Goal: Transaction & Acquisition: Purchase product/service

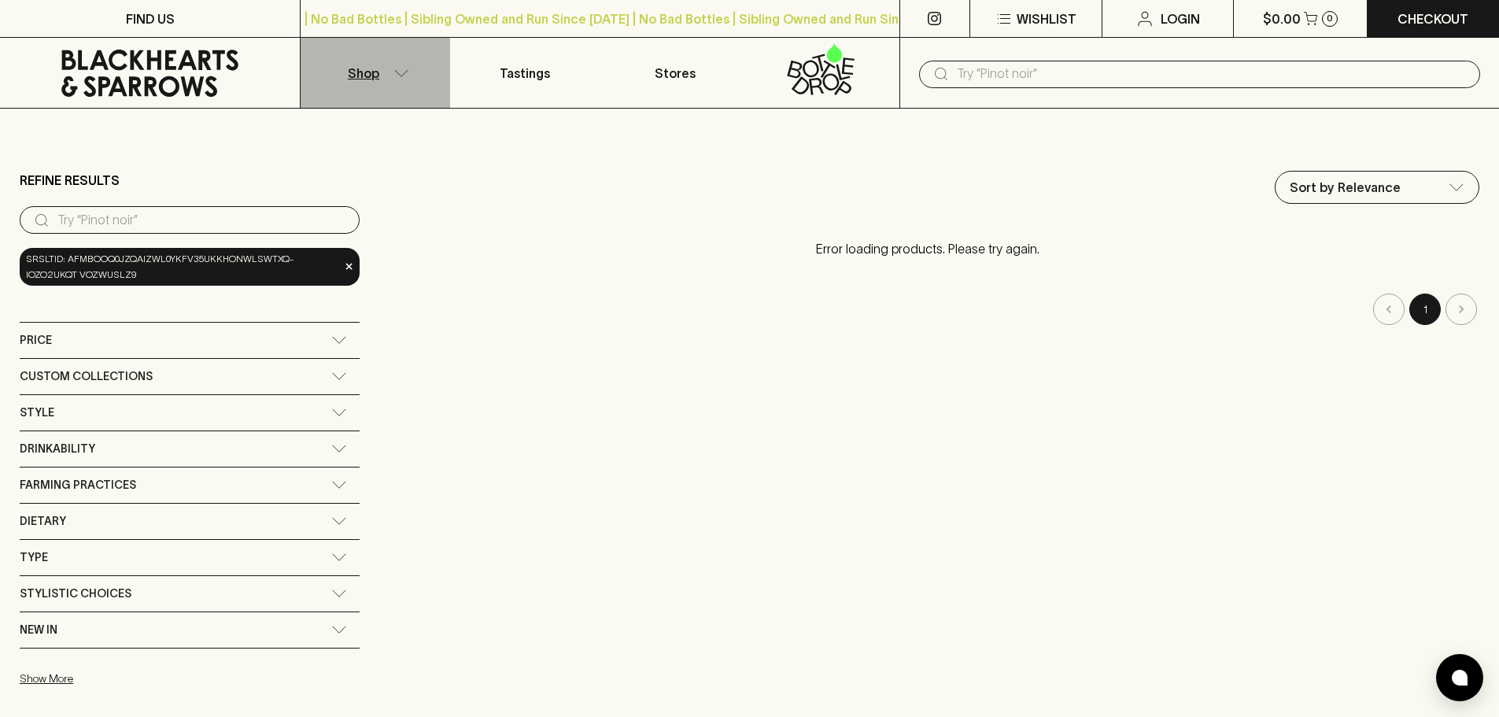
click at [373, 69] on p "Shop" at bounding box center [363, 73] width 31 height 19
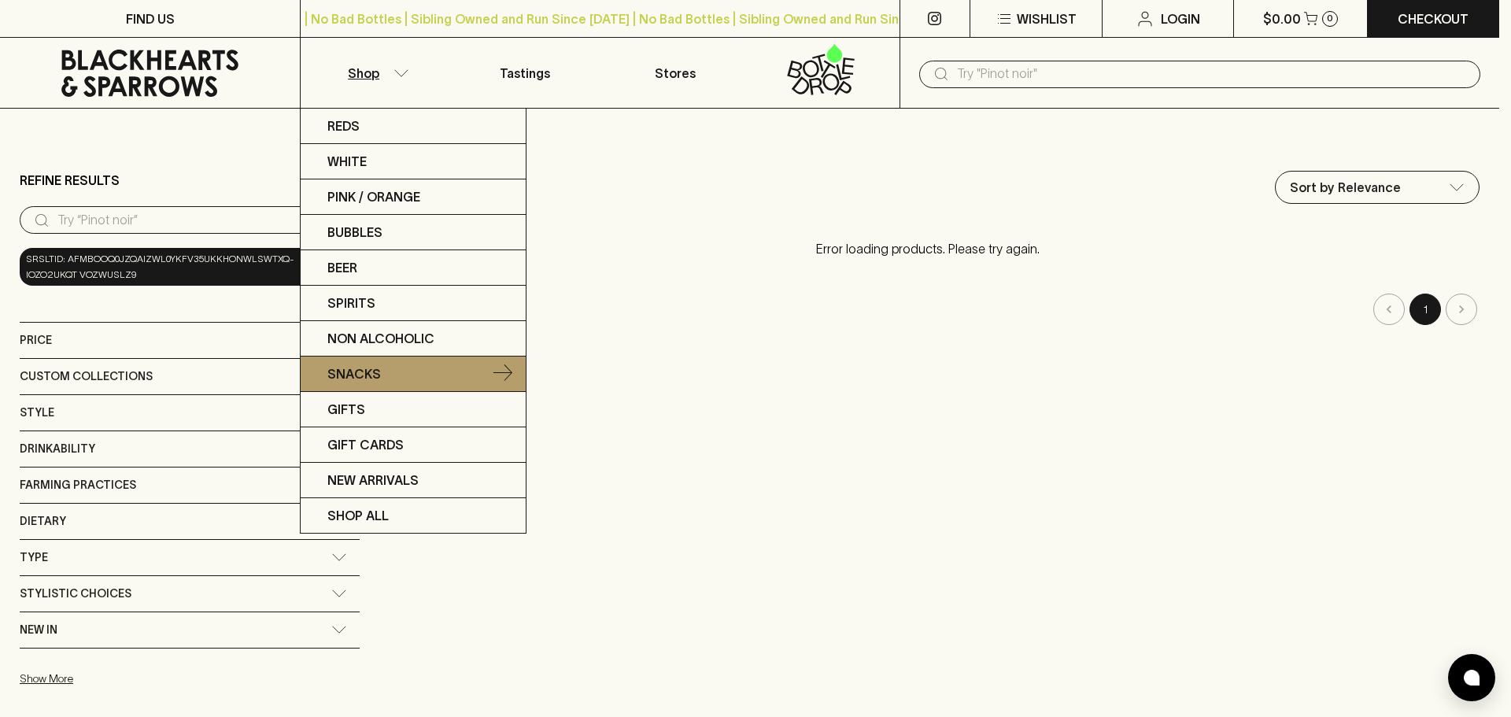
click at [368, 375] on p "Snacks" at bounding box center [354, 373] width 54 height 19
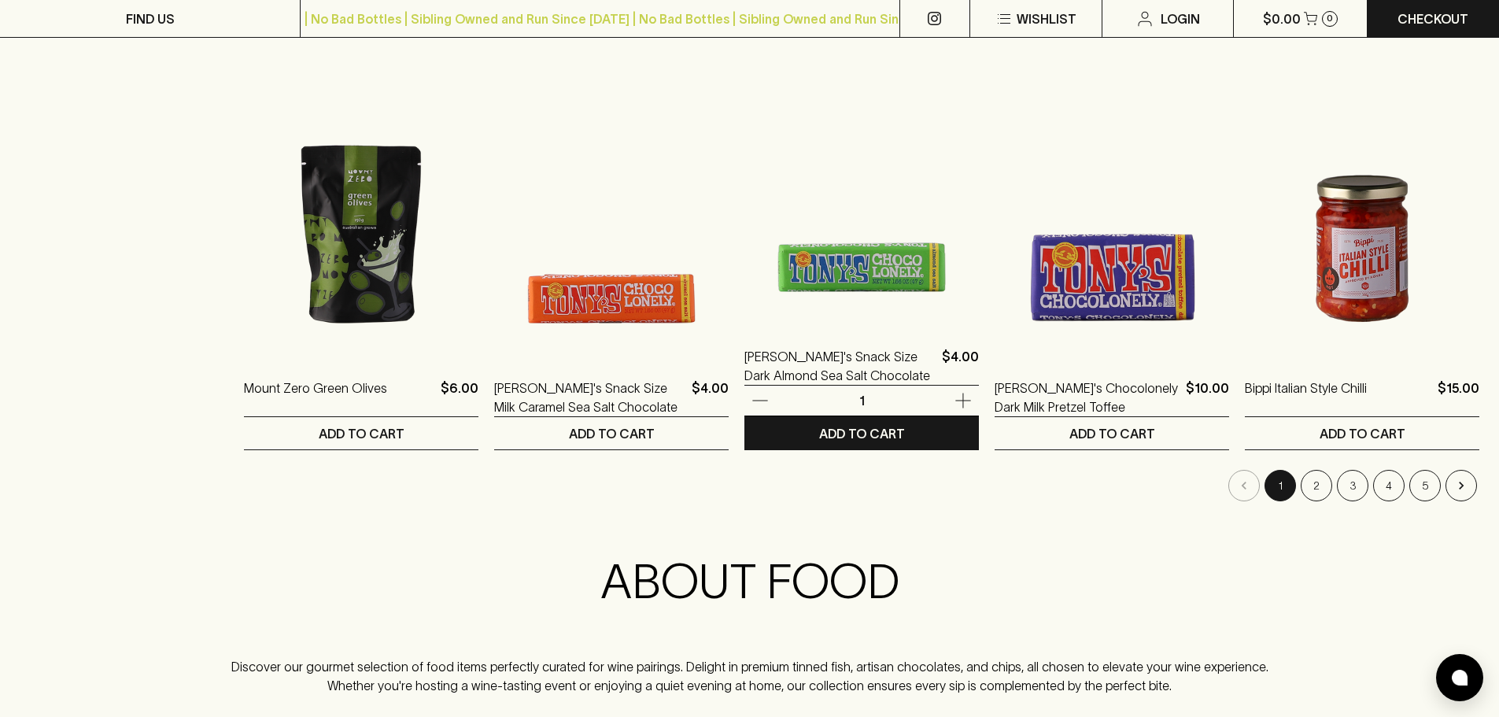
scroll to position [1492, 0]
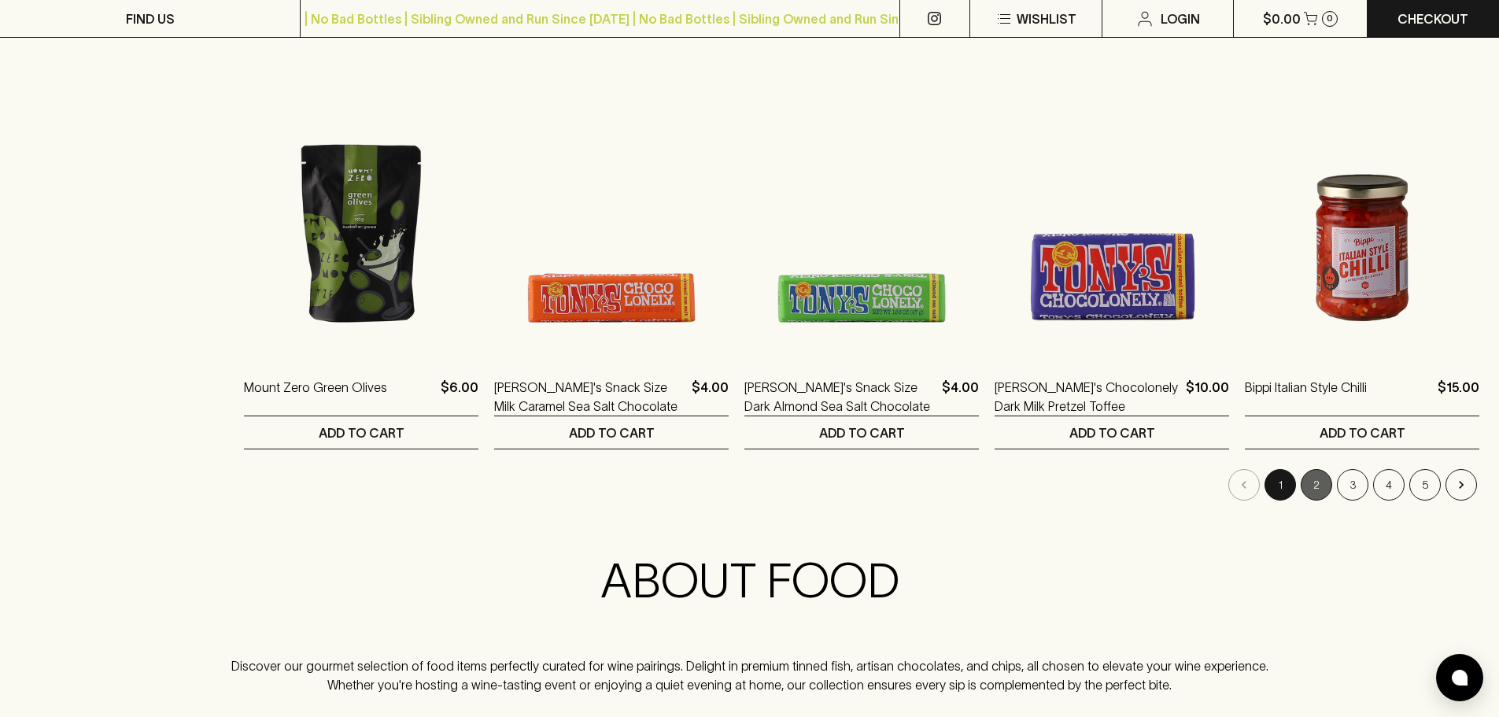
click at [1314, 486] on button "2" at bounding box center [1316, 484] width 31 height 31
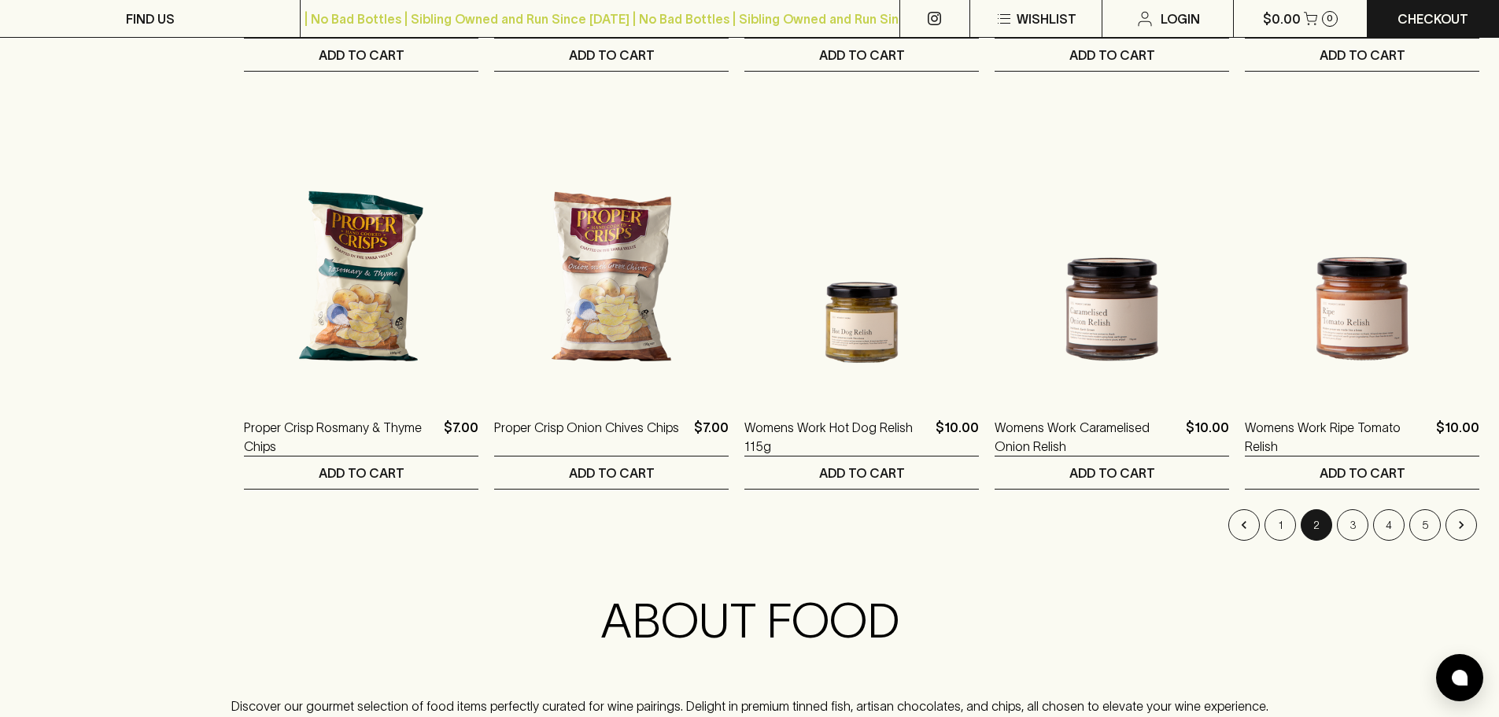
scroll to position [1455, 0]
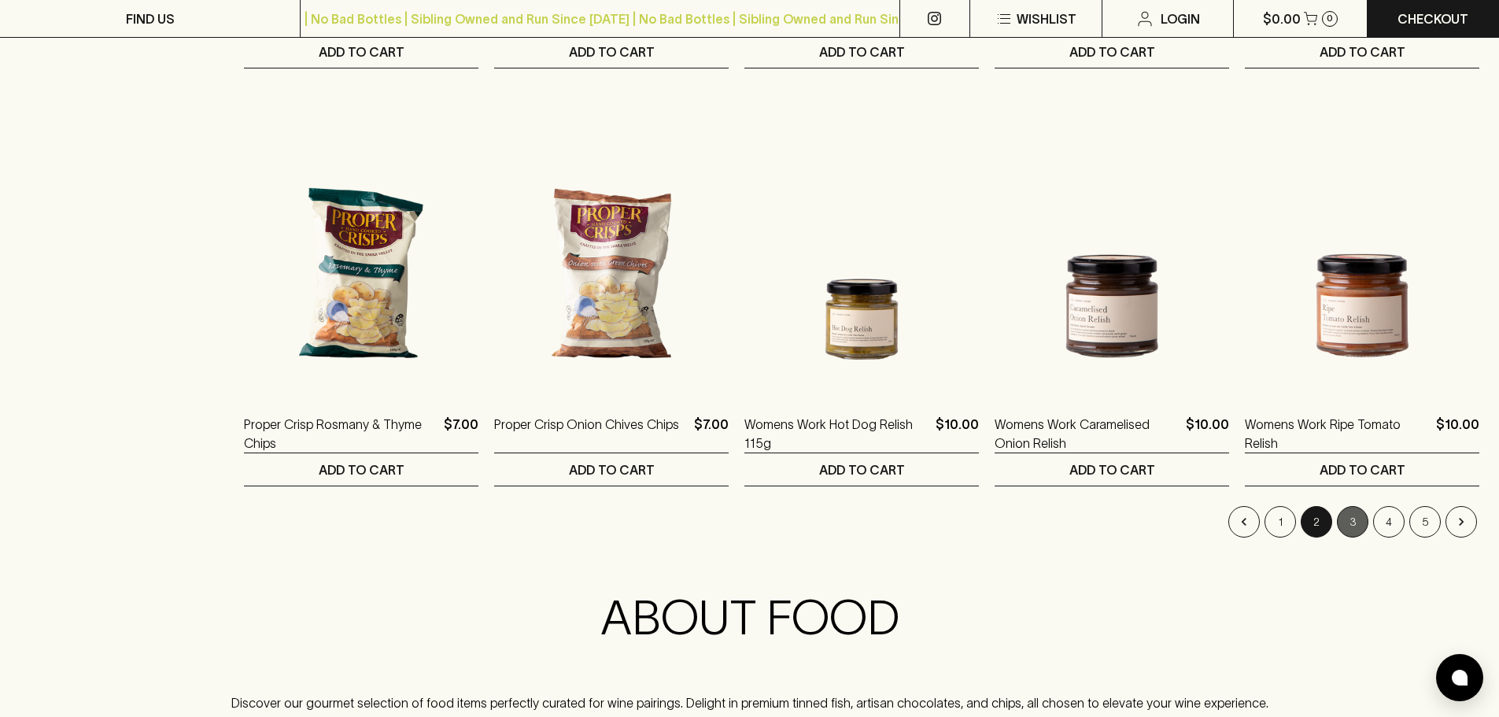
click at [1355, 519] on button "3" at bounding box center [1352, 521] width 31 height 31
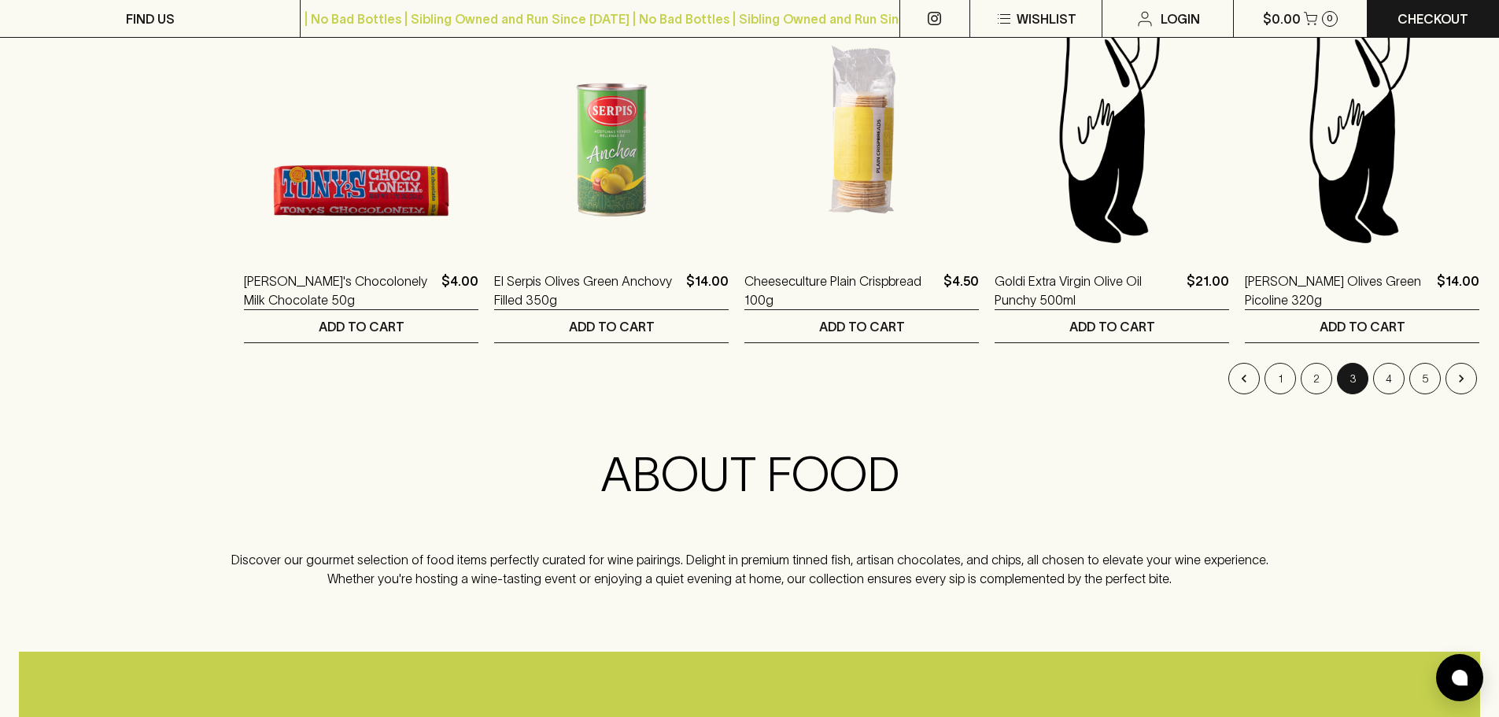
scroll to position [1599, 0]
click at [1387, 381] on button "4" at bounding box center [1388, 377] width 31 height 31
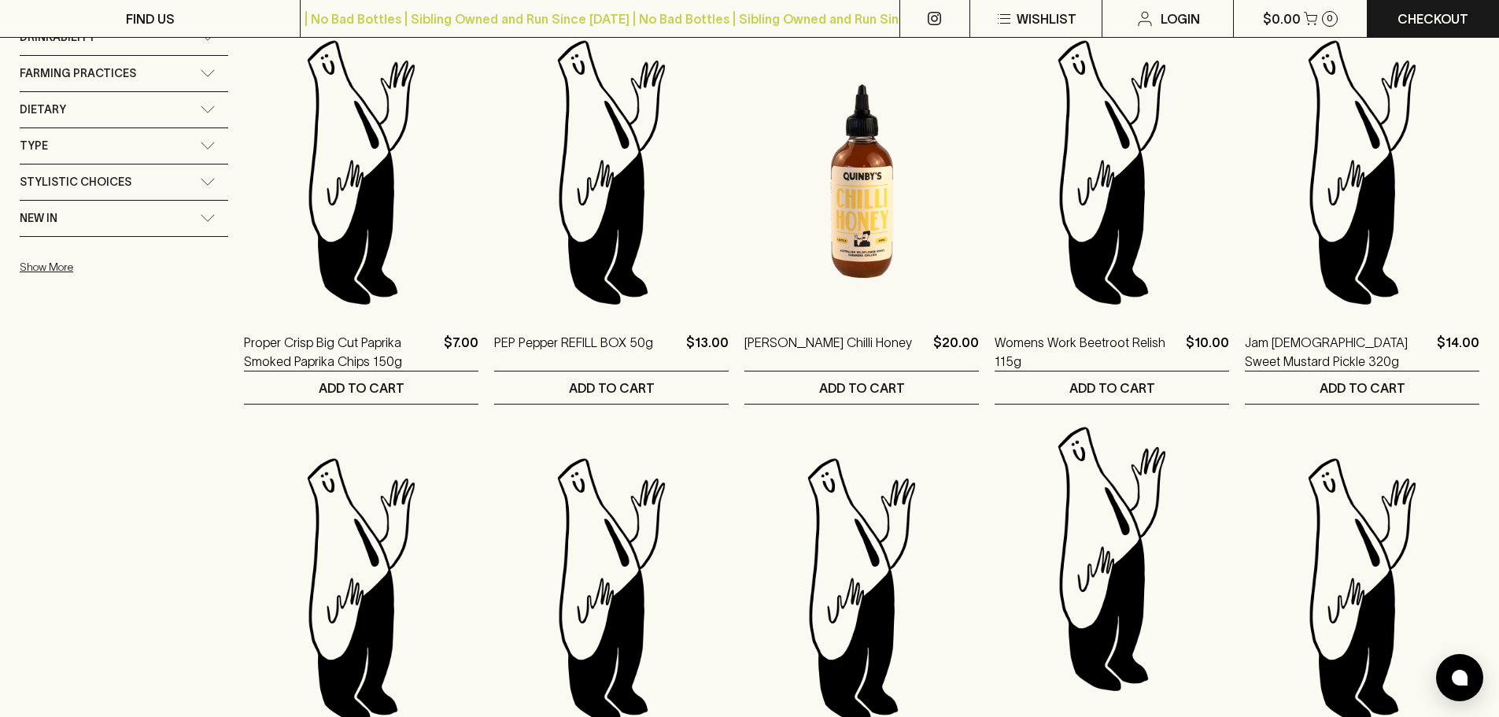
scroll to position [1118, 0]
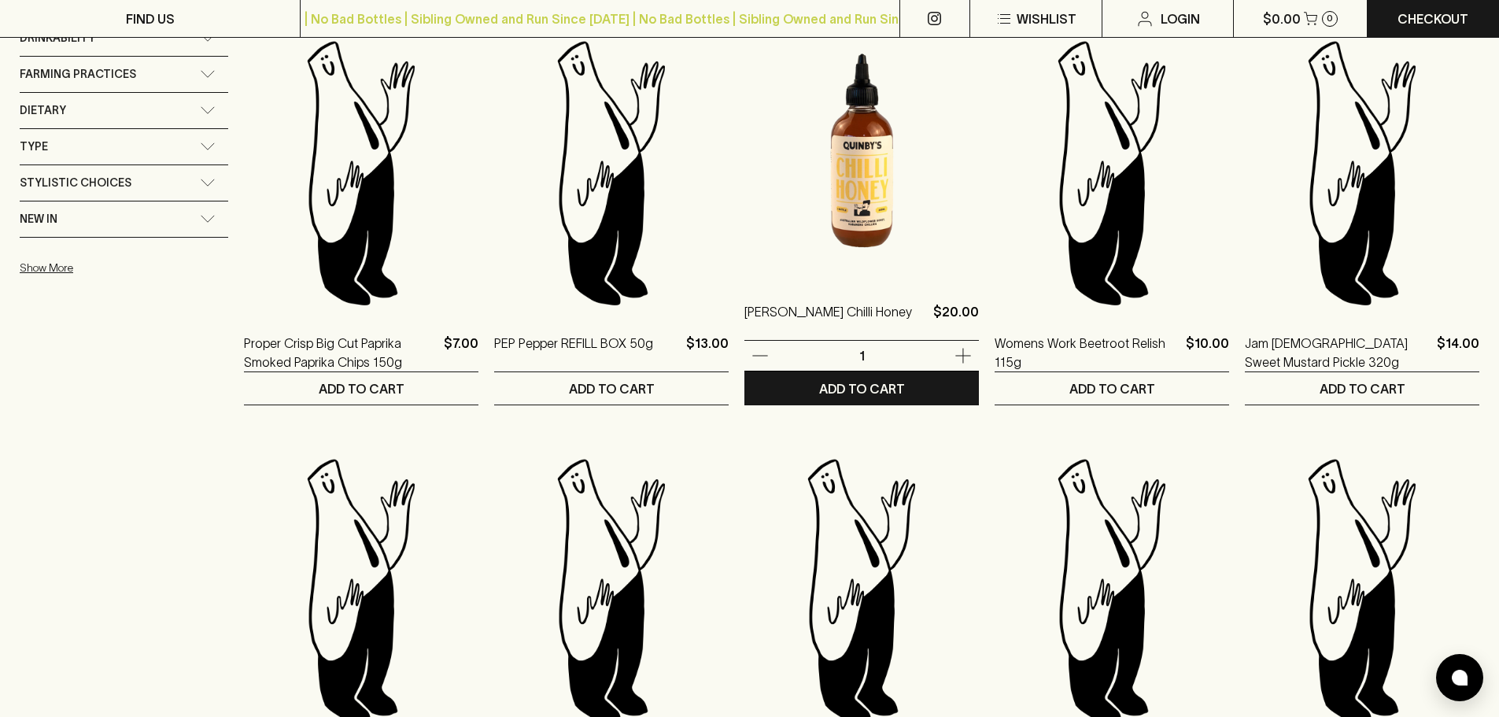
click at [841, 192] on img at bounding box center [862, 140] width 235 height 275
